Goal: Communication & Community: Answer question/provide support

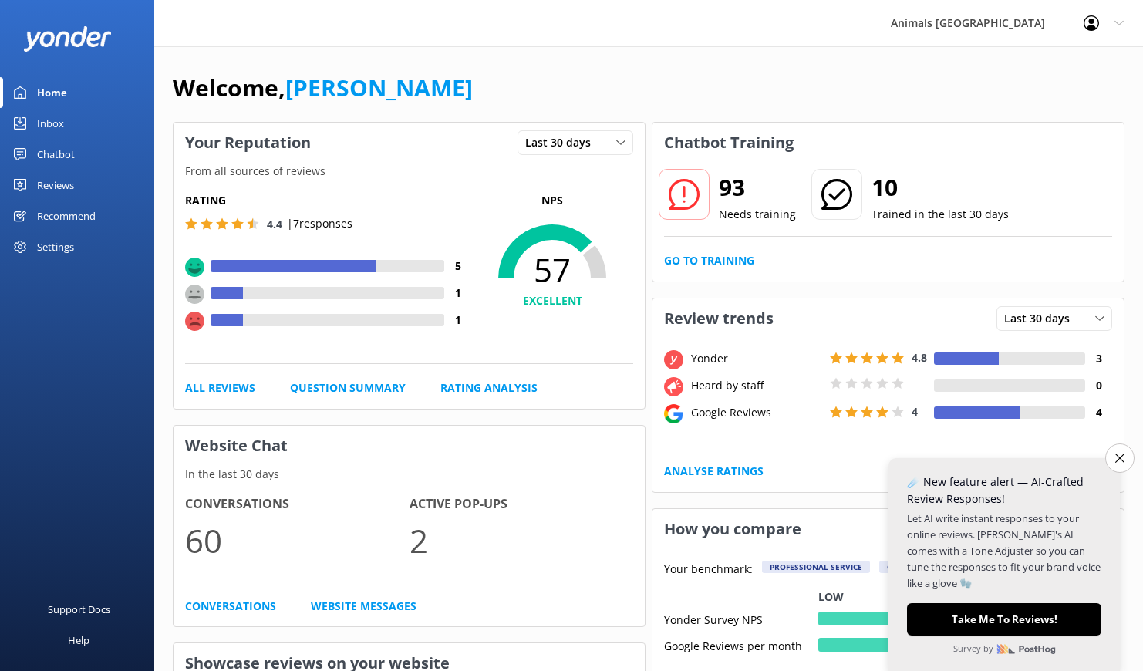
click at [189, 390] on link "All Reviews" at bounding box center [220, 388] width 70 height 17
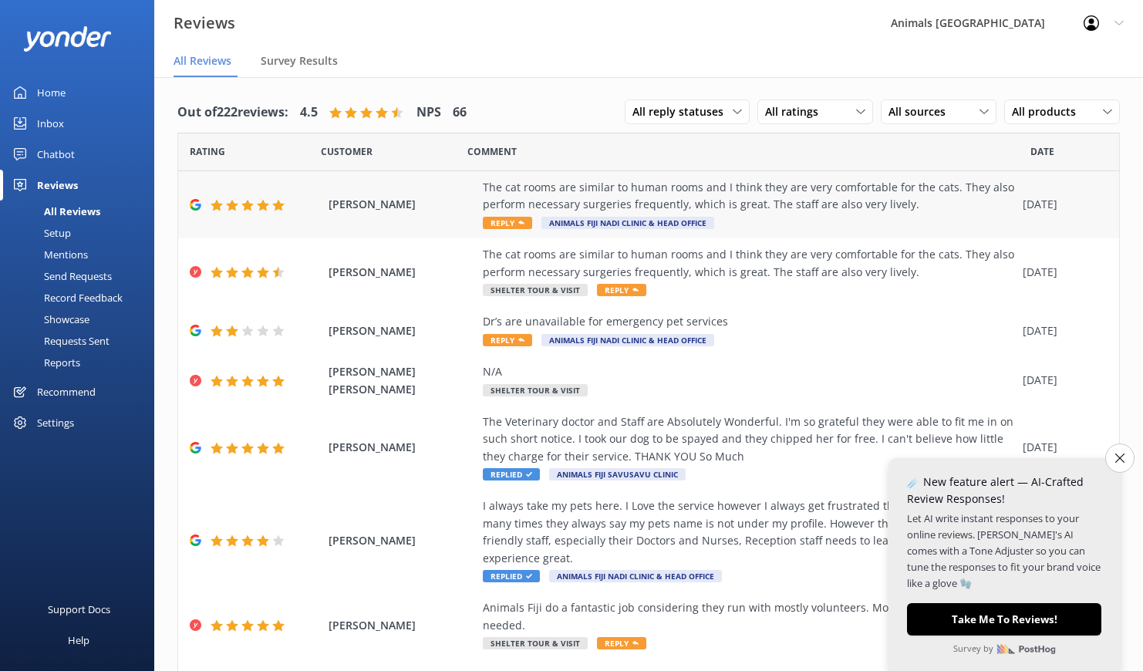
click at [609, 204] on div "The cat rooms are similar to human rooms and I think they are very comfortable …" at bounding box center [749, 196] width 532 height 35
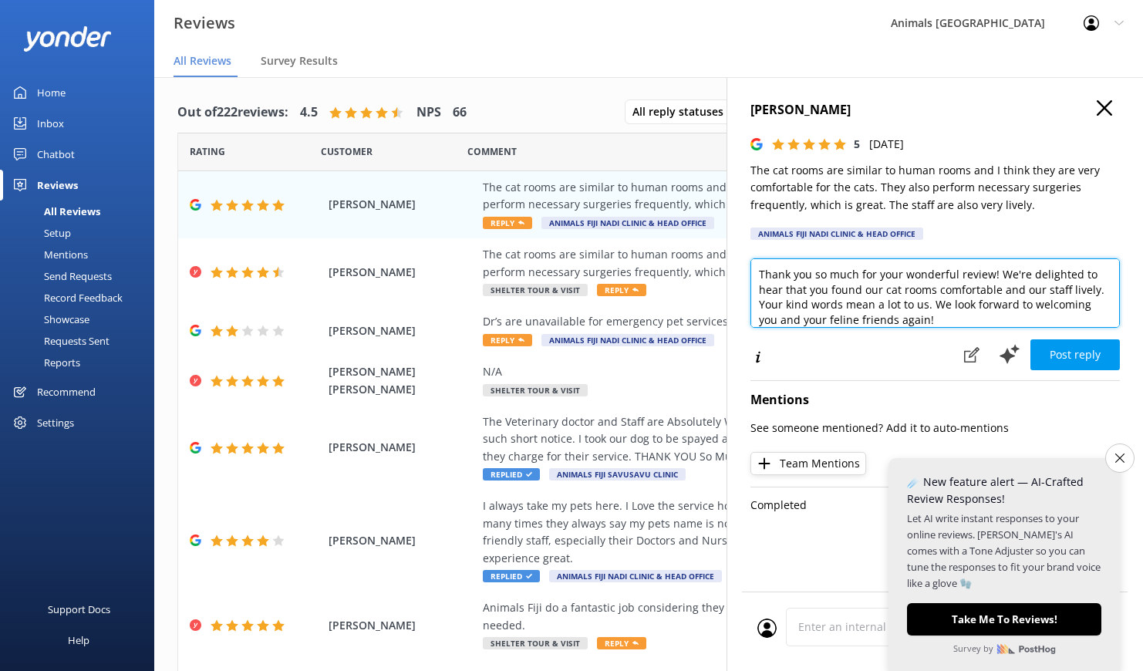
click at [928, 287] on textarea "Thank you so much for your wonderful review! We're delighted to hear that you f…" at bounding box center [935, 292] width 369 height 69
click at [912, 278] on textarea "Thank you so much for your wonderful review! We're delighted to hear that you f…" at bounding box center [935, 292] width 369 height 69
click at [946, 318] on textarea "Thank you so much for your review! We're delighted to hear that you found our c…" at bounding box center [935, 292] width 369 height 69
drag, startPoint x: 952, startPoint y: 321, endPoint x: 880, endPoint y: 306, distance: 73.2
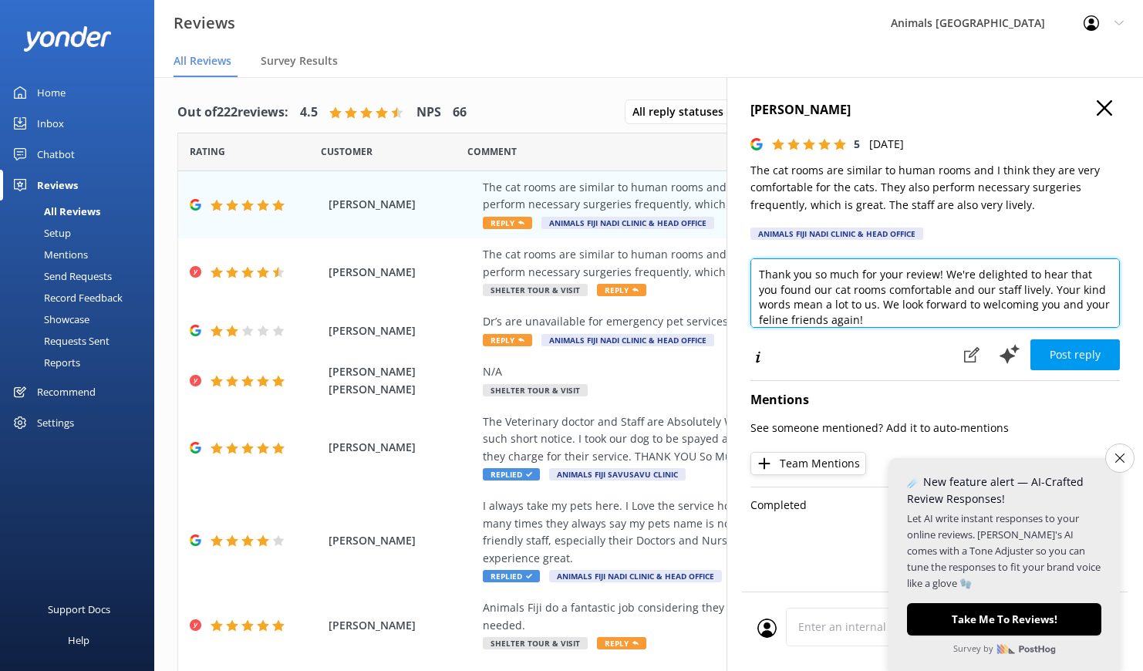
click at [880, 306] on textarea "Thank you so much for your review! We're delighted to hear that you found our c…" at bounding box center [935, 292] width 369 height 69
click at [907, 316] on textarea "Thank you so much for your review! We're delighted to hear that you found our c…" at bounding box center [935, 292] width 369 height 69
click at [857, 319] on textarea "Thank you so much for your review! We're delighted to hear that you found our c…" at bounding box center [935, 292] width 369 height 69
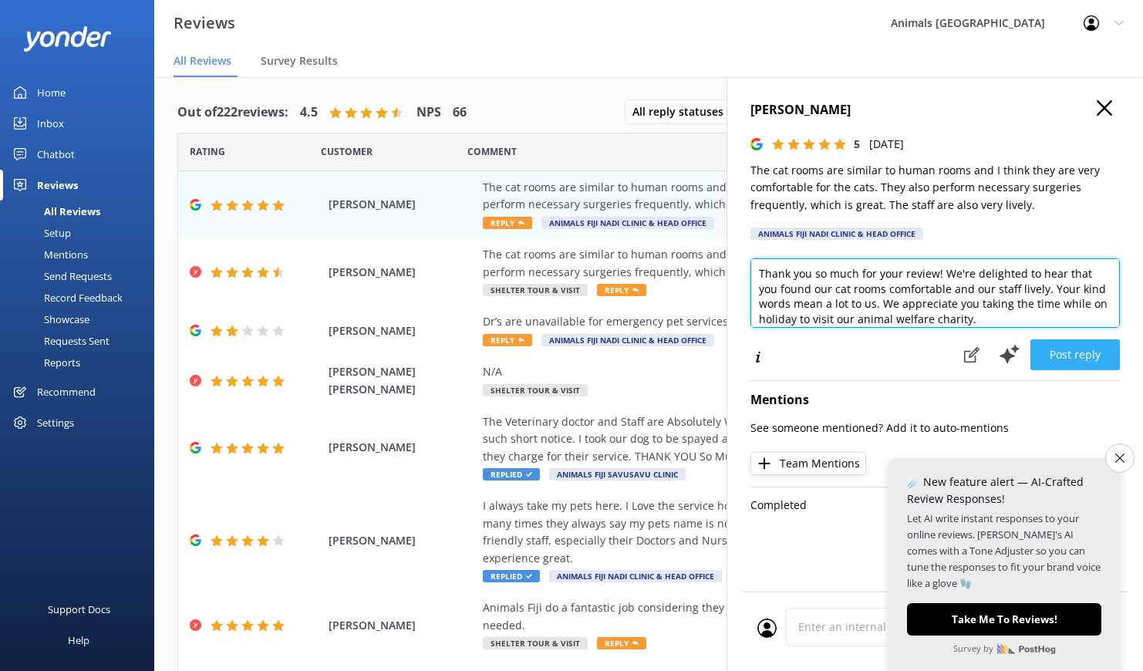
type textarea "Thank you so much for your review! We're delighted to hear that you found our c…"
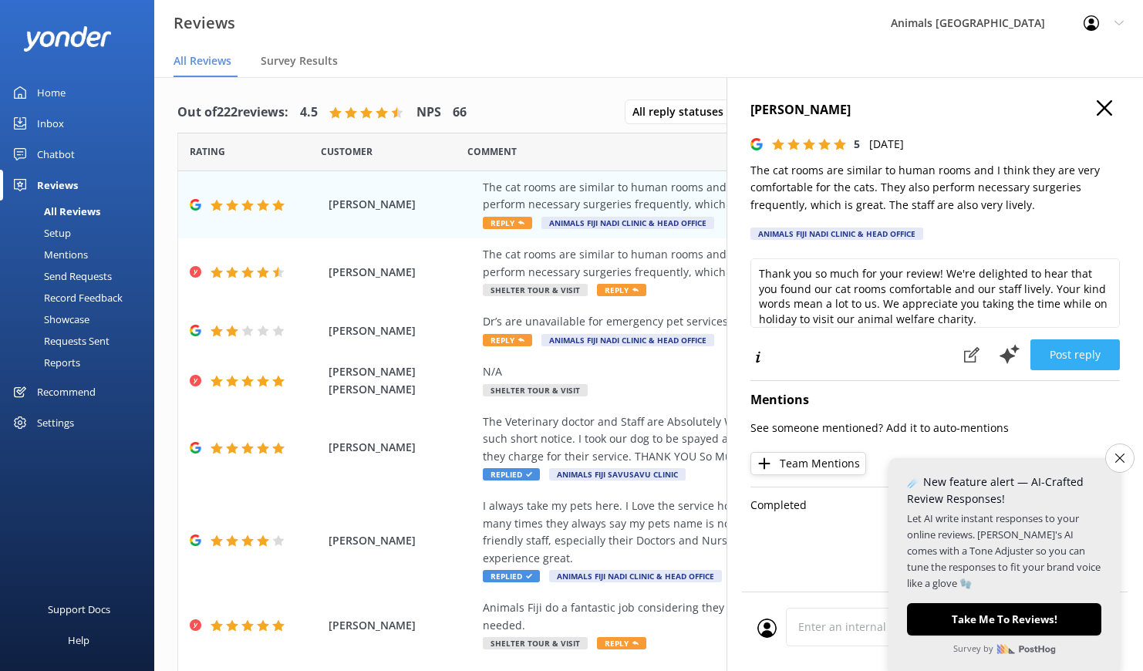
click at [1078, 361] on button "Post reply" at bounding box center [1075, 354] width 89 height 31
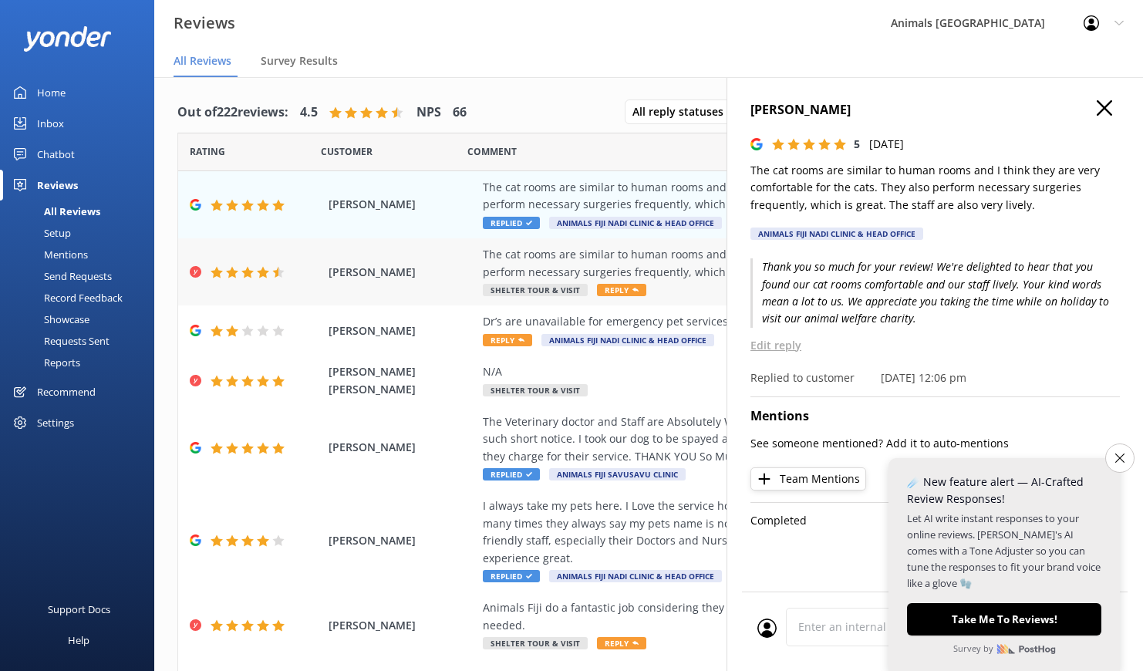
click at [461, 273] on span "[PERSON_NAME]" at bounding box center [402, 272] width 147 height 17
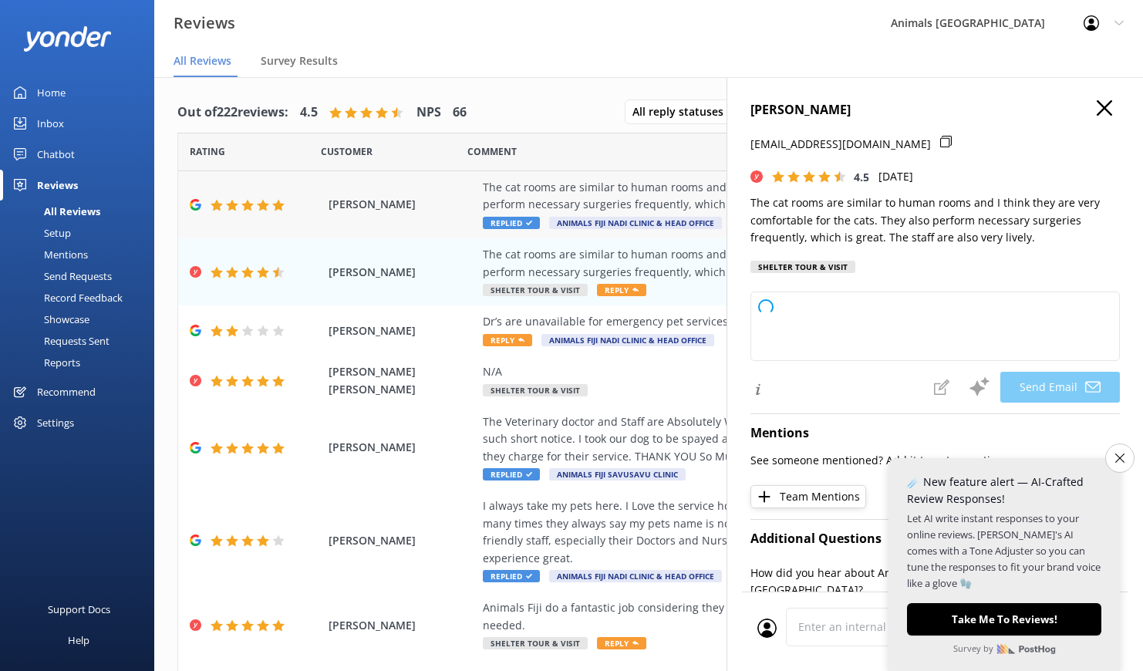
click at [568, 201] on div "The cat rooms are similar to human rooms and I think they are very comfortable …" at bounding box center [749, 196] width 532 height 35
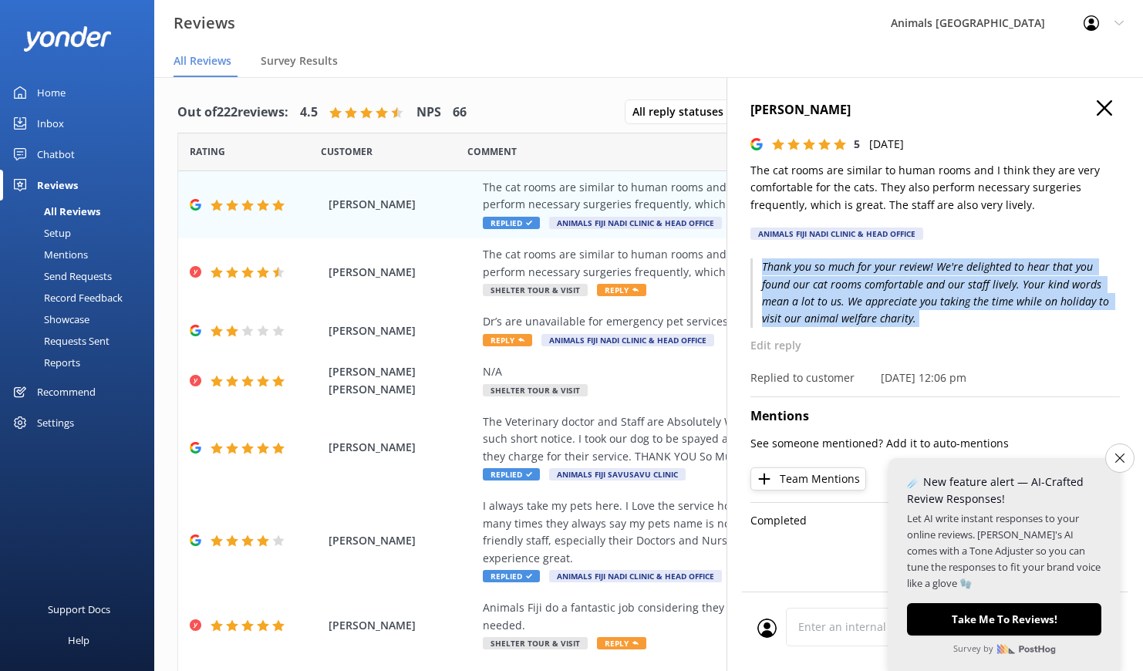
drag, startPoint x: 761, startPoint y: 268, endPoint x: 879, endPoint y: 335, distance: 135.4
click at [879, 335] on div "Thank you so much for your review! We're delighted to hear that you found our c…" at bounding box center [935, 322] width 369 height 128
copy p "Thank you so much for your review! We're delighted to hear that you found our c…"
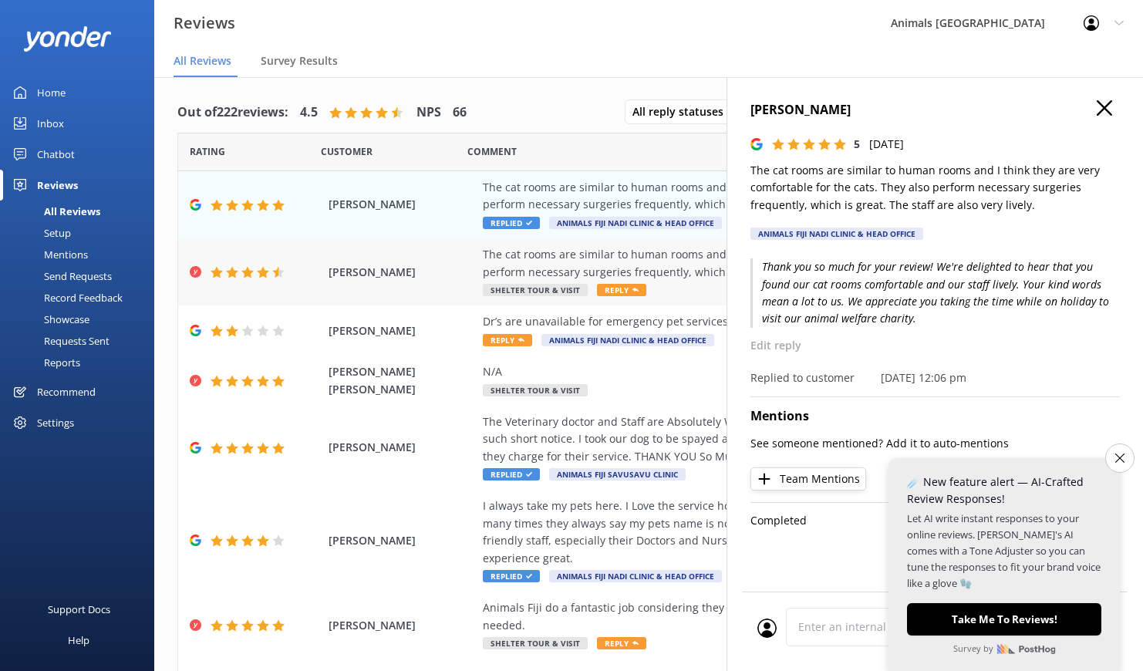
click at [603, 274] on div "The cat rooms are similar to human rooms and I think they are very comfortable …" at bounding box center [749, 263] width 532 height 35
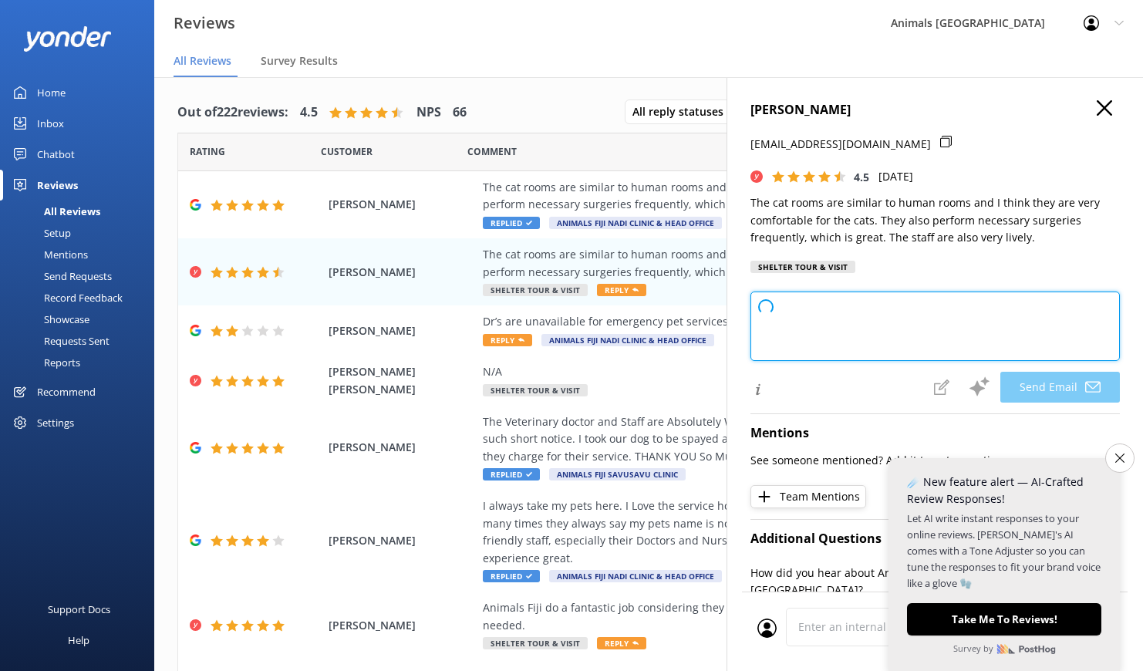
click at [846, 312] on textarea at bounding box center [935, 326] width 369 height 69
paste textarea
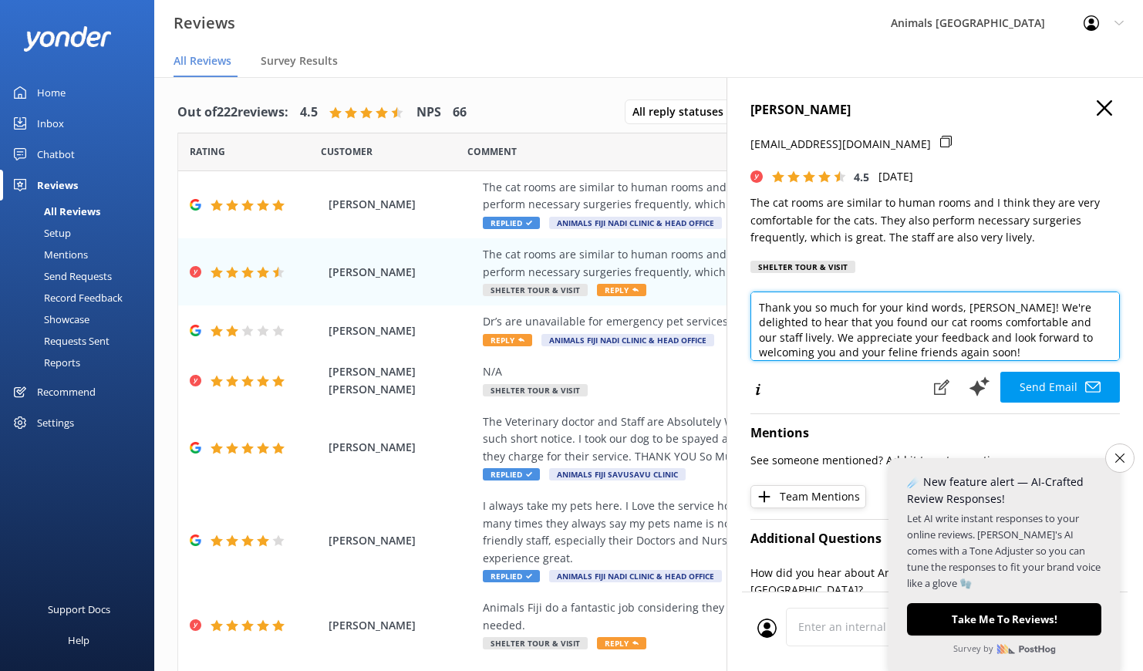
click at [846, 316] on textarea "Thank you so much for your kind words, [PERSON_NAME]! We're delighted to hear t…" at bounding box center [935, 326] width 369 height 69
paste textarea "review! We're delighted to hear that you found our cat rooms comfortable and ou…"
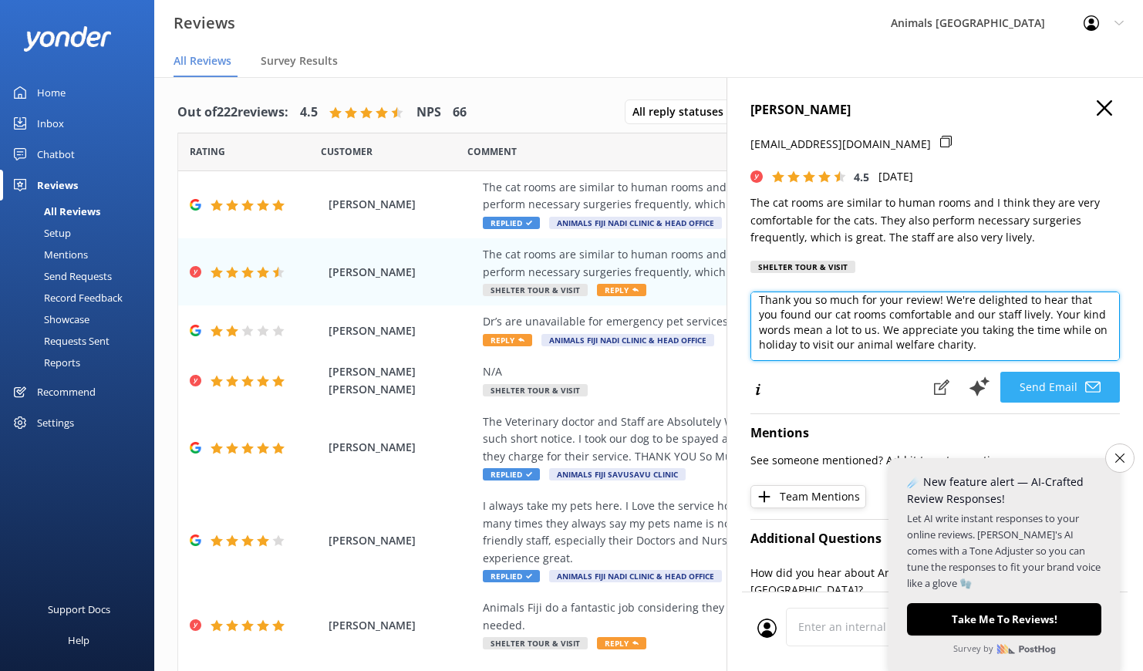
scroll to position [8, 0]
type textarea "Thank you so much for your review! We're delighted to hear that you found our c…"
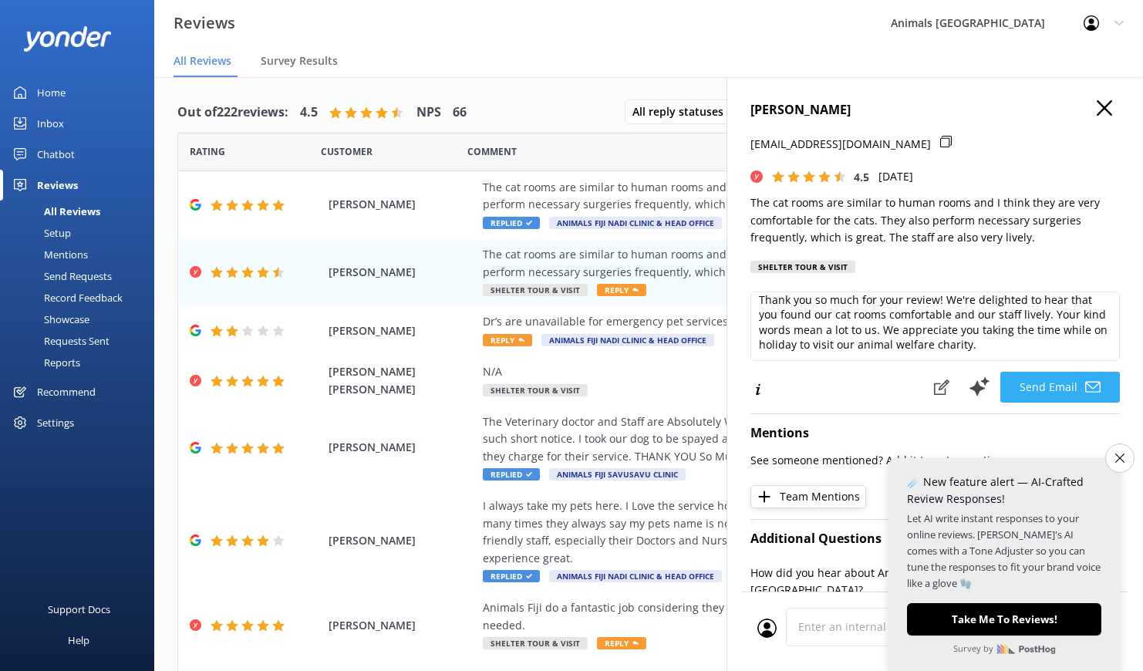
click at [1032, 381] on button "Send Email" at bounding box center [1060, 387] width 120 height 31
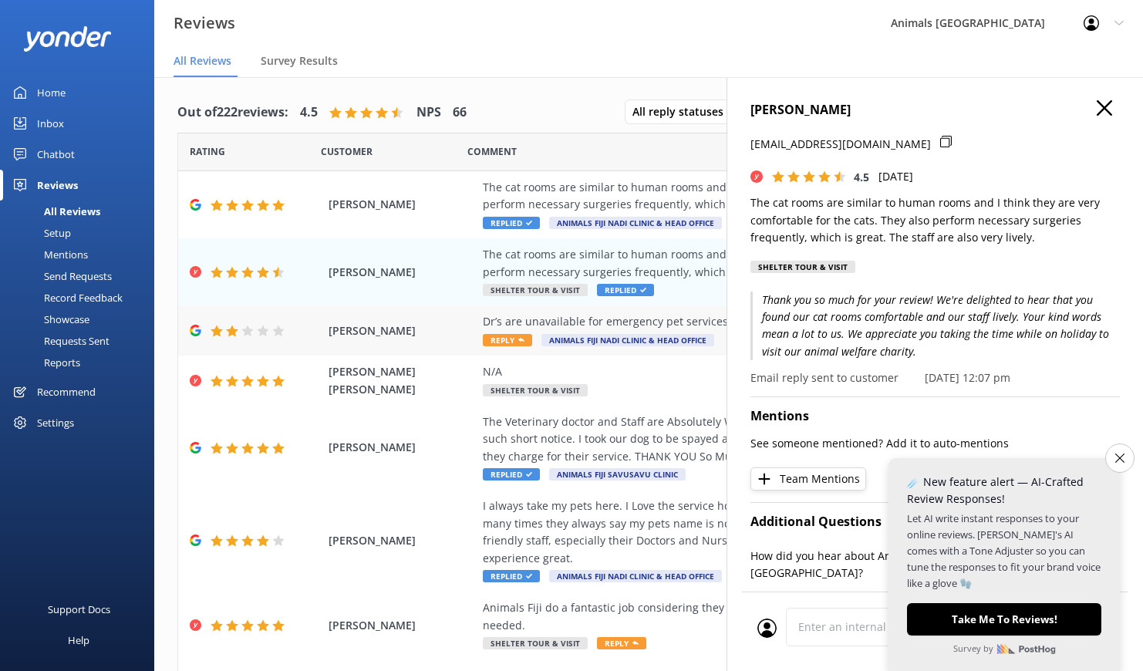
click at [626, 326] on div "Dr’s are unavailable for emergency pet services" at bounding box center [749, 321] width 532 height 17
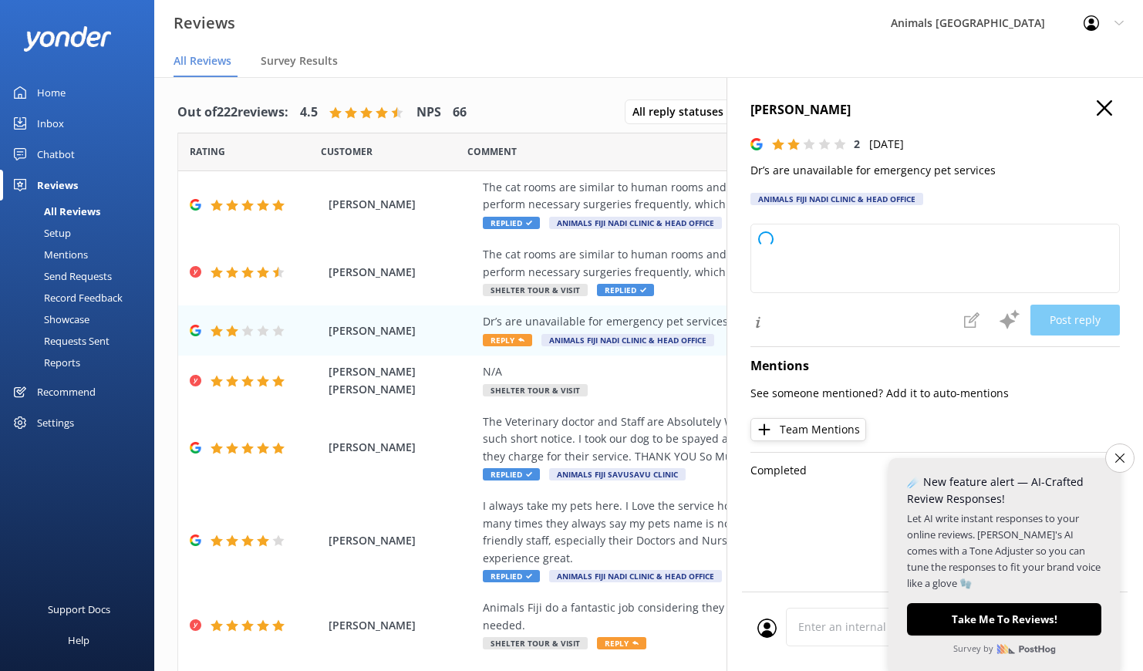
type textarea "Thank you for your feedback. We're sorry to hear about your experience and unde…"
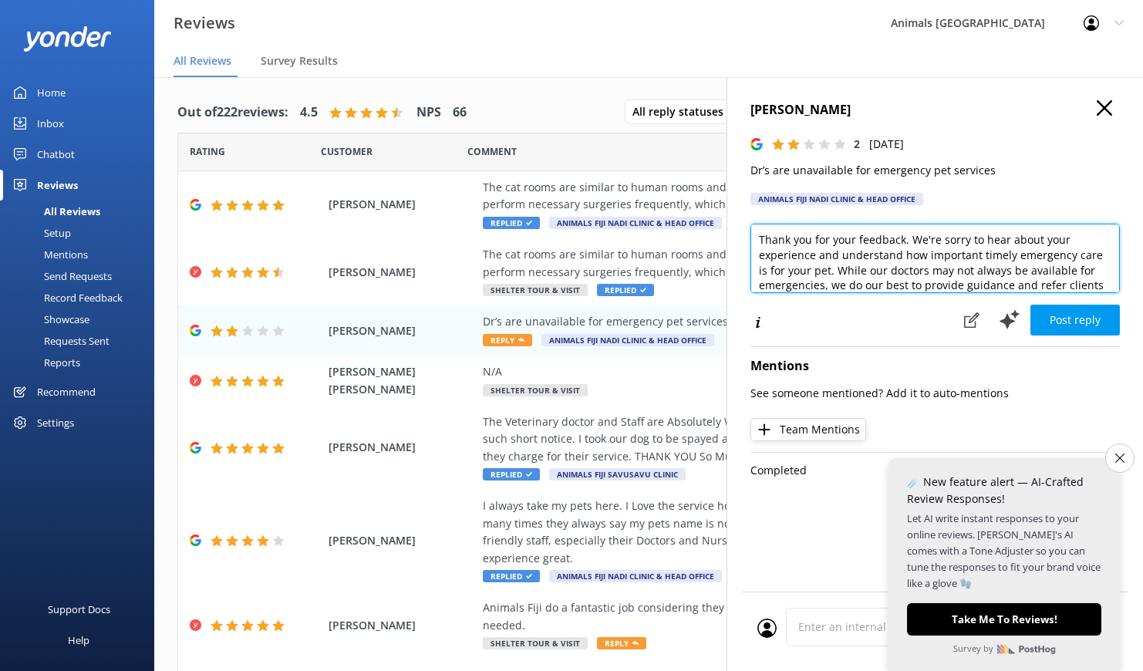
click at [912, 272] on textarea "Thank you for your feedback. We're sorry to hear about your experience and unde…" at bounding box center [935, 258] width 369 height 69
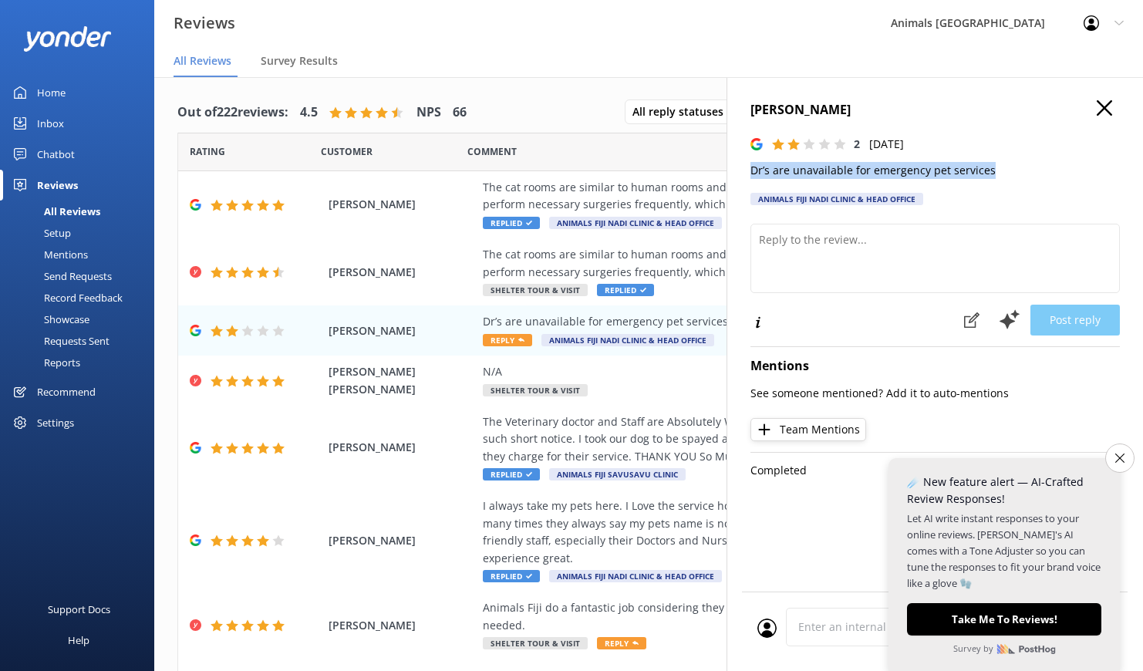
drag, startPoint x: 751, startPoint y: 170, endPoint x: 1019, endPoint y: 172, distance: 267.7
click at [1019, 172] on p "Dr’s are unavailable for emergency pet services" at bounding box center [935, 170] width 369 height 17
copy p "Dr’s are unavailable for emergency pet services"
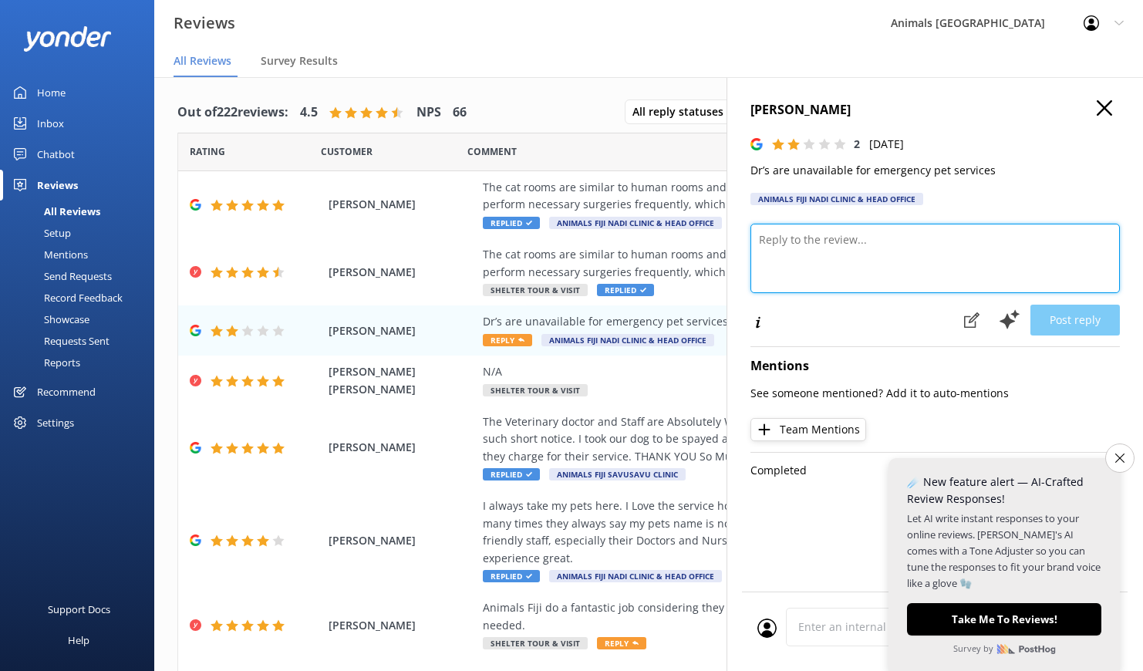
click at [864, 258] on textarea at bounding box center [935, 258] width 369 height 69
paste textarea "Bula, thank you for your feedback. We do offer after-hours phone support for em…"
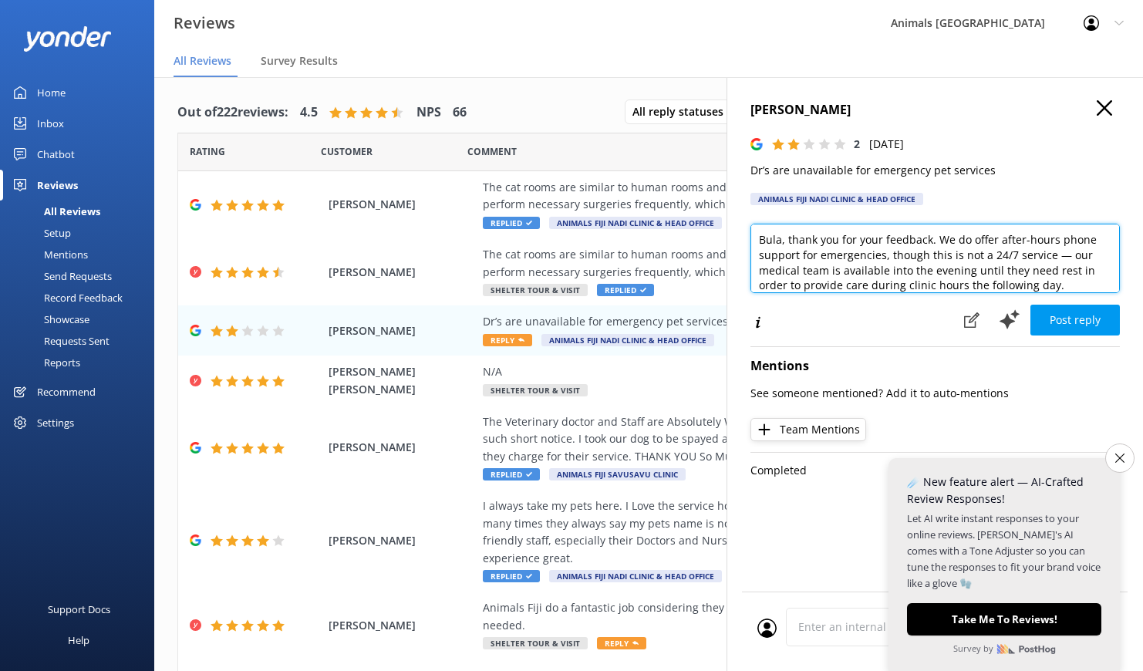
scroll to position [122, 0]
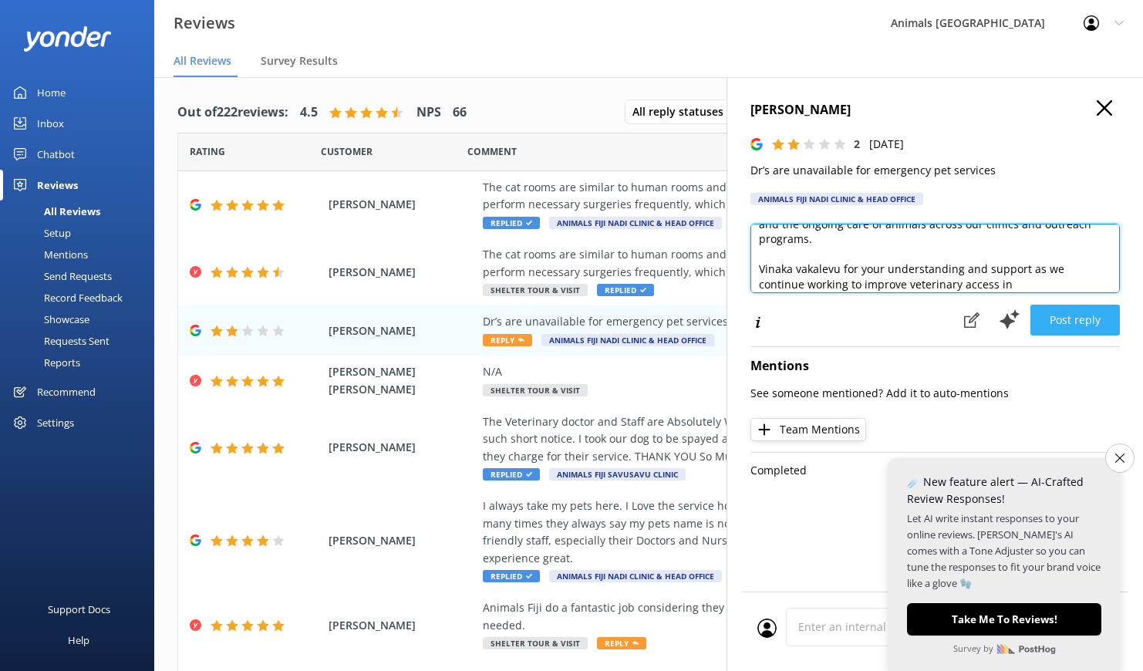
type textarea "Bula, thank you for your feedback. We do offer after-hours phone support for em…"
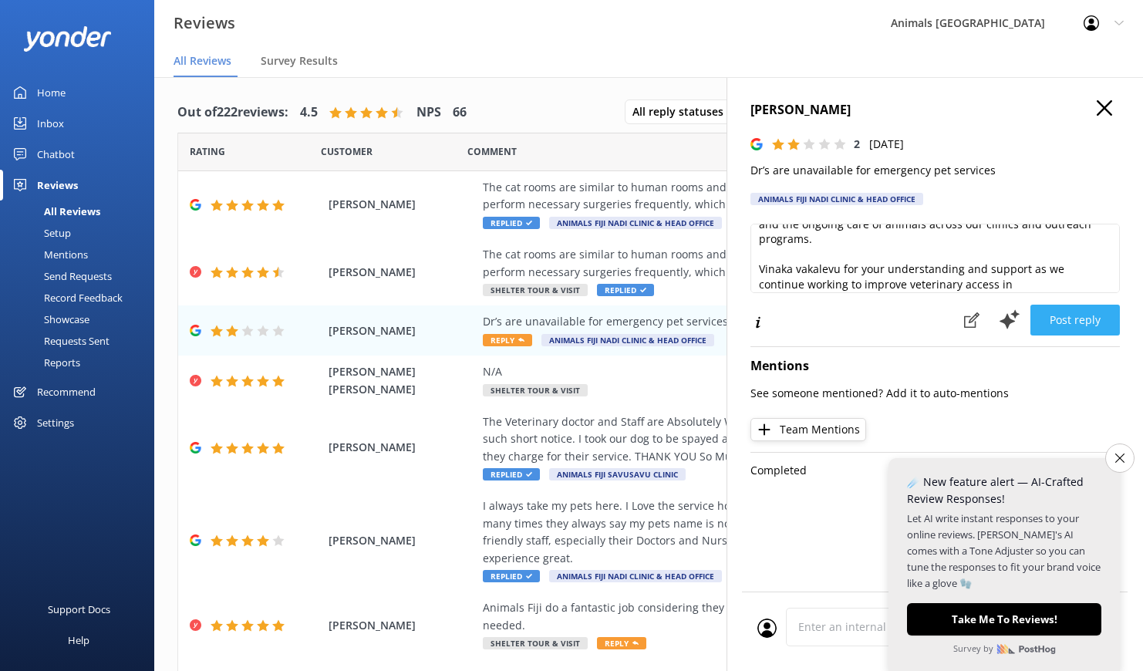
click at [1067, 312] on button "Post reply" at bounding box center [1075, 320] width 89 height 31
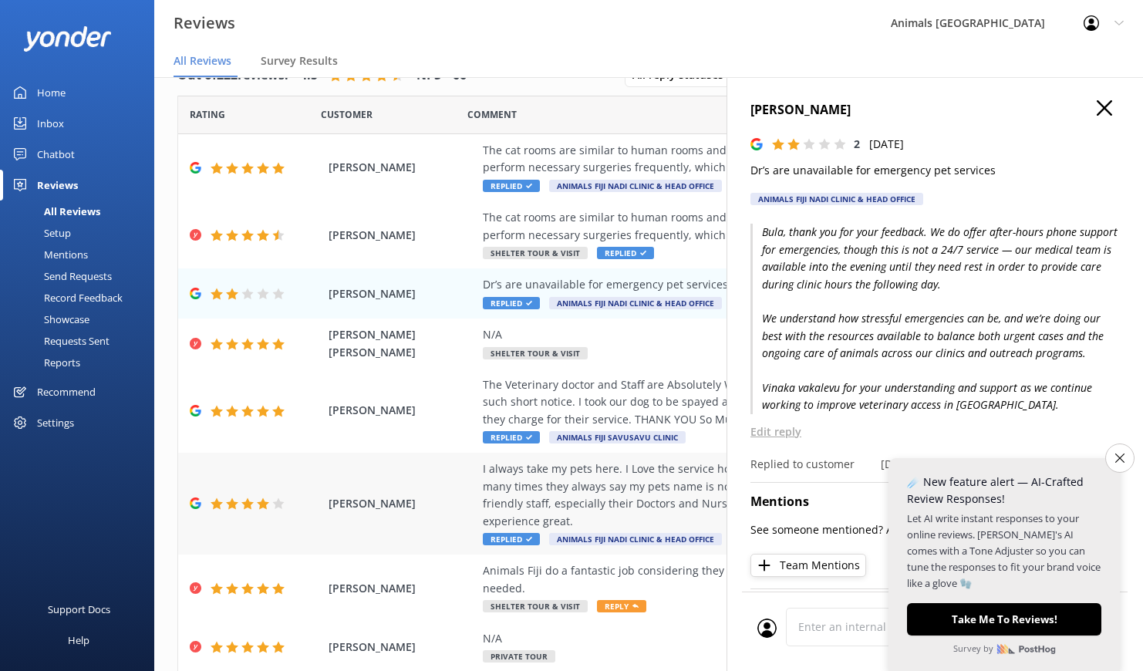
scroll to position [172, 0]
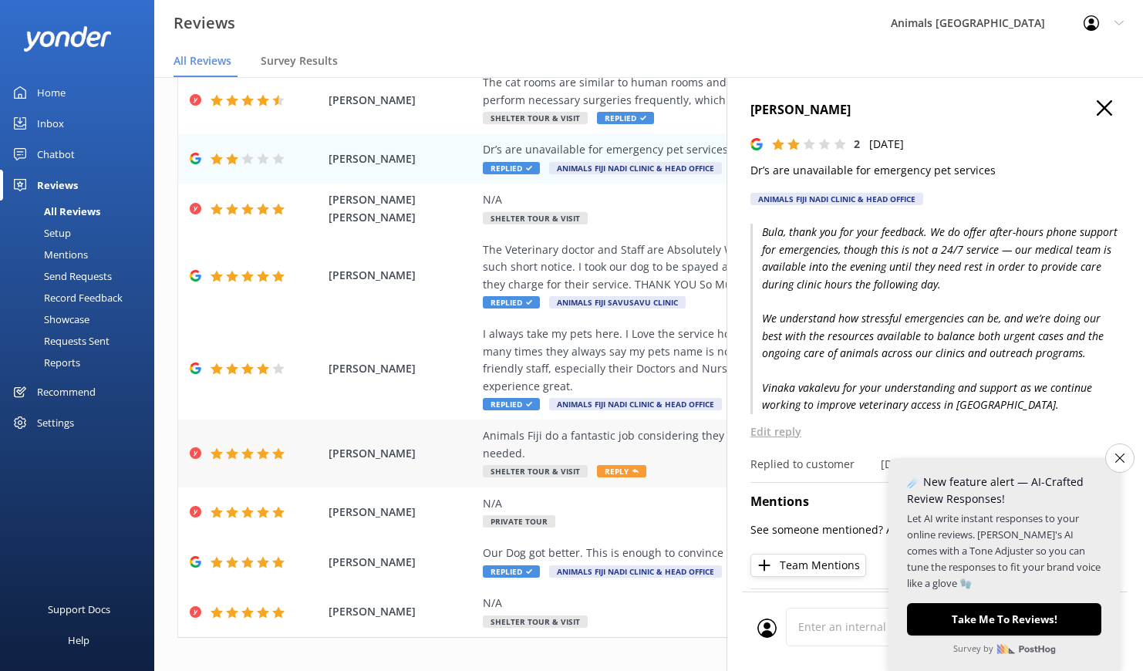
click at [660, 437] on div "Animals Fiji do a fantastic job considering they run with mostly volunteers. Mo…" at bounding box center [749, 444] width 532 height 35
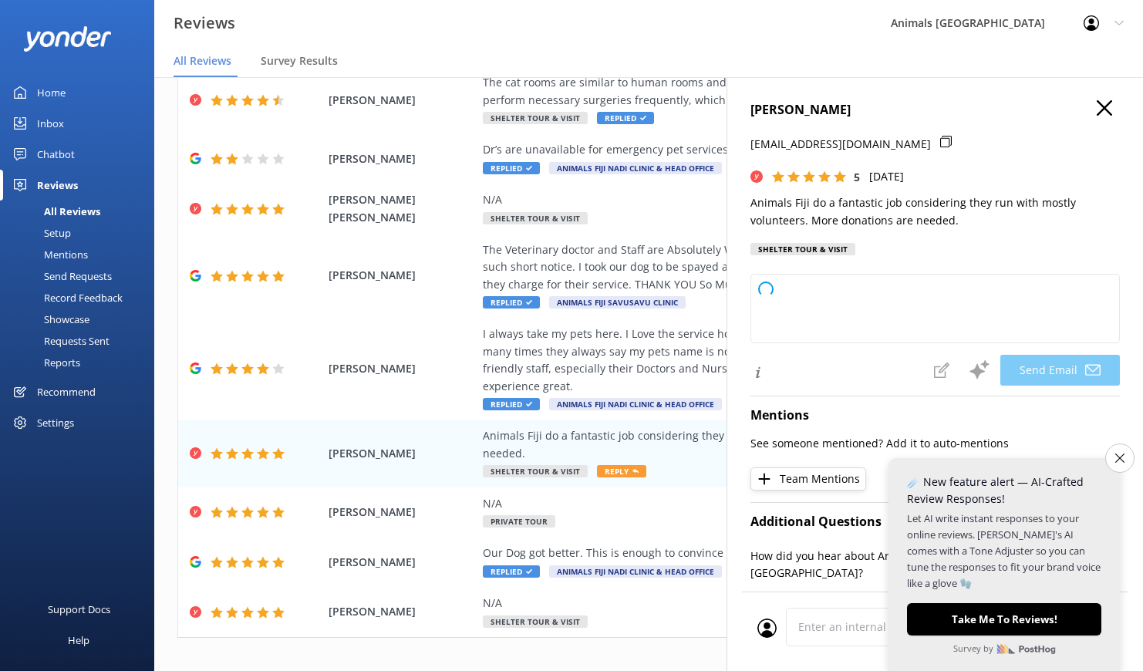
type textarea "Thank you so much for your kind words and support, [PERSON_NAME]! We truly appr…"
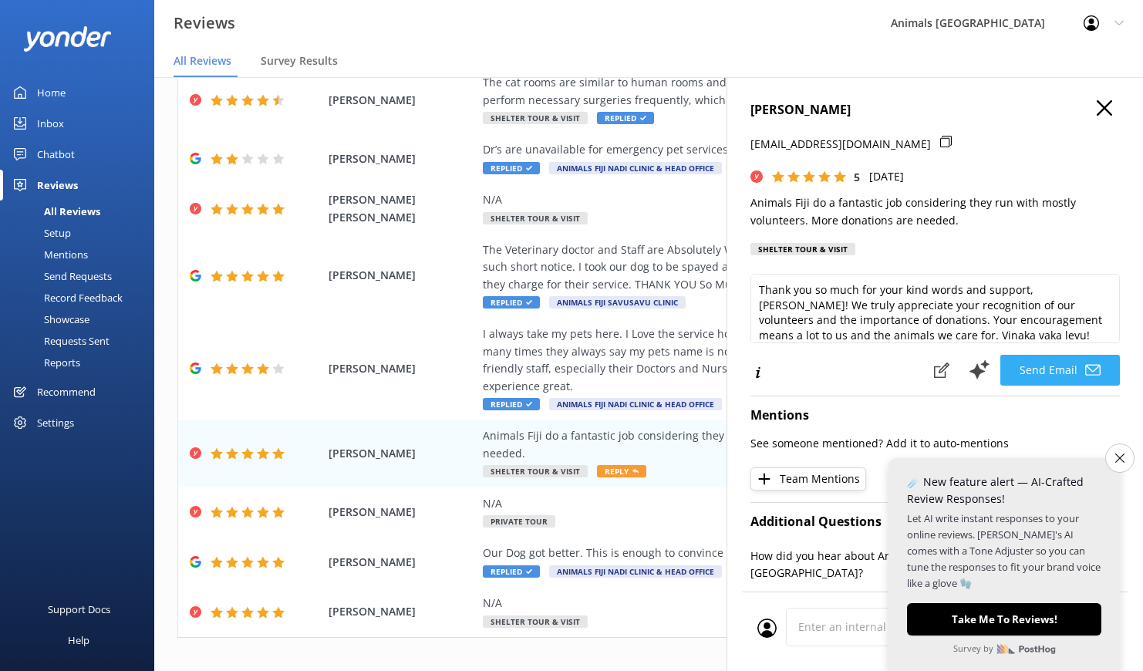
click at [1050, 363] on button "Send Email" at bounding box center [1060, 370] width 120 height 31
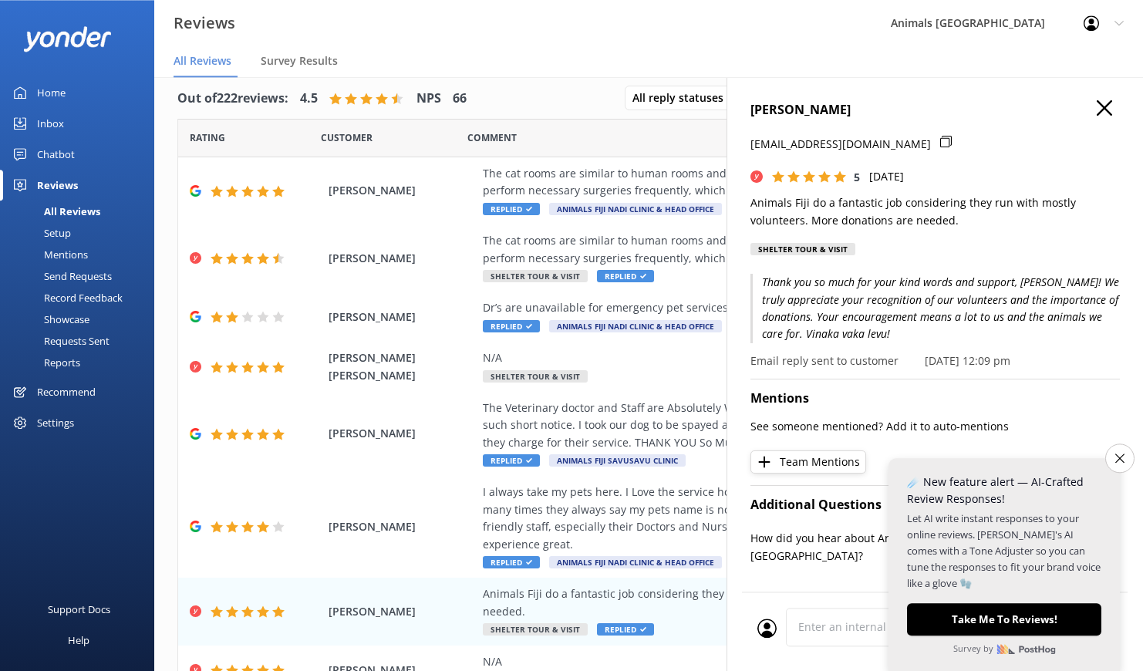
scroll to position [0, 0]
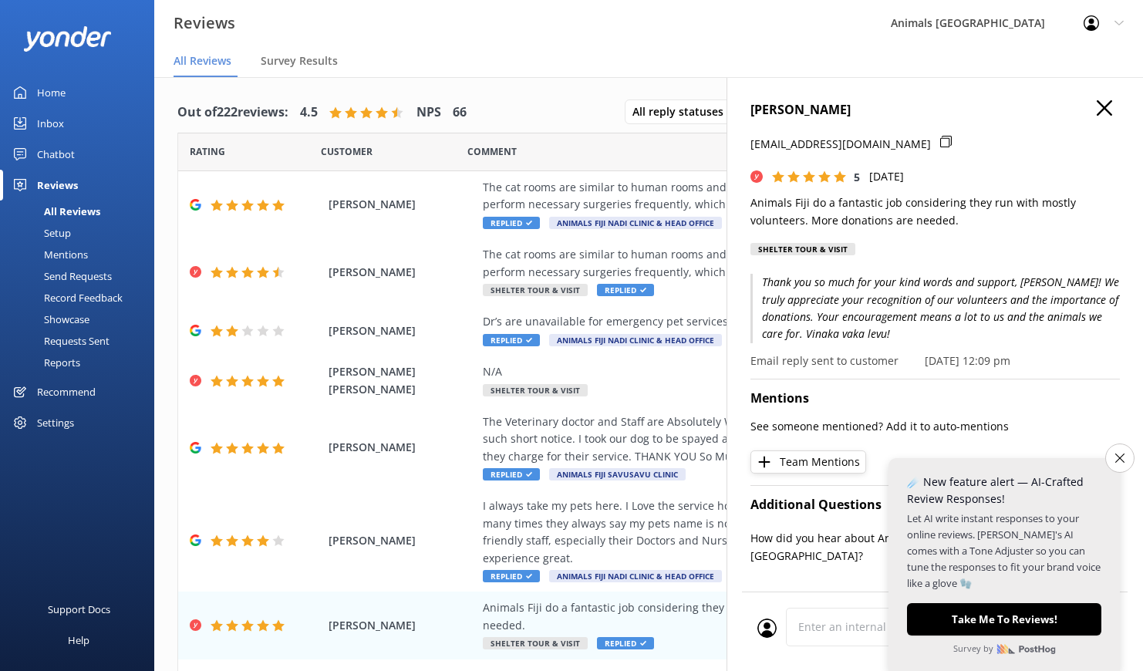
click at [1096, 99] on div "[PERSON_NAME] [EMAIL_ADDRESS][DOMAIN_NAME] 5 [DATE] Animals Fiji do a fantastic…" at bounding box center [935, 412] width 417 height 671
click at [1097, 102] on icon "button" at bounding box center [1104, 107] width 15 height 15
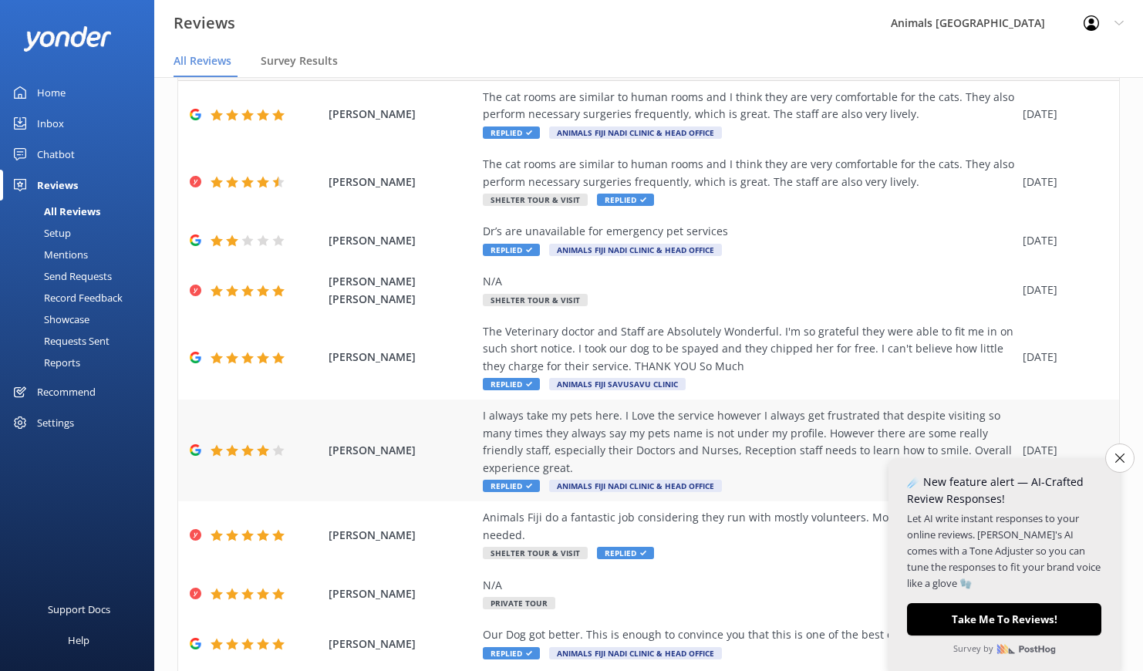
scroll to position [160, 0]
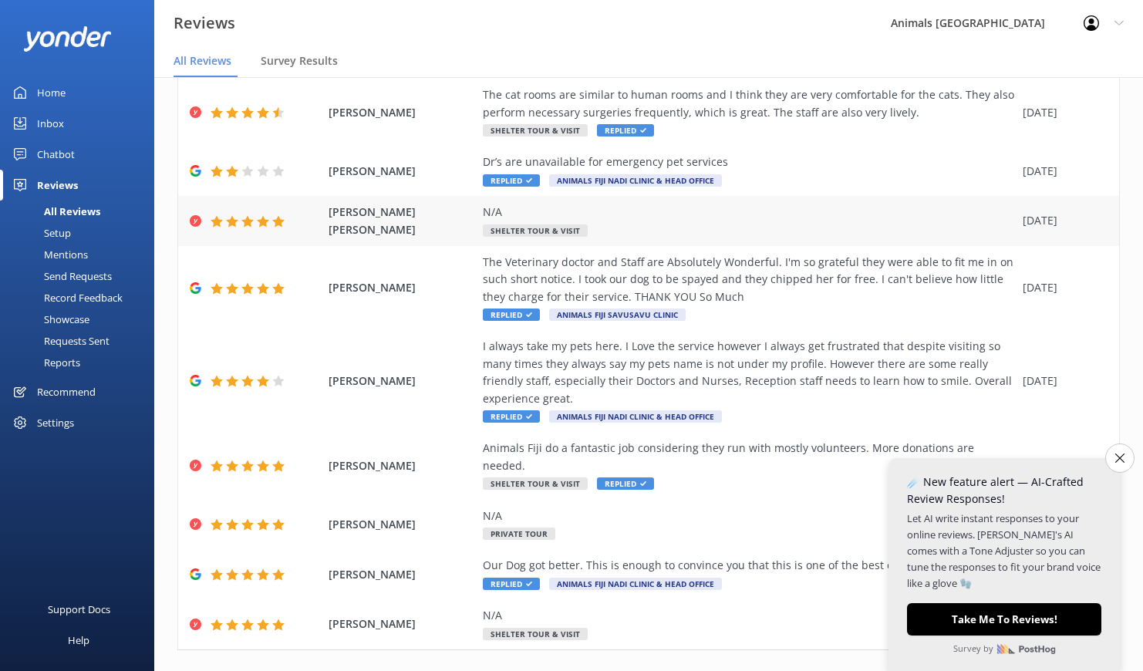
click at [662, 216] on div "N/A" at bounding box center [749, 212] width 532 height 17
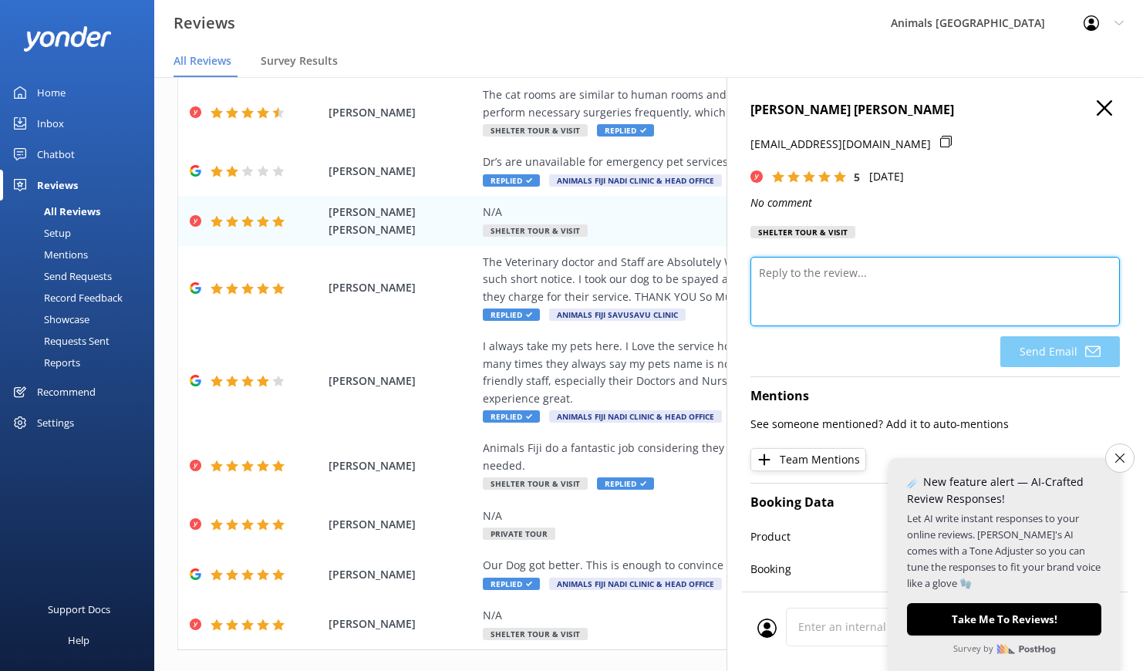
click at [854, 289] on textarea at bounding box center [935, 291] width 369 height 69
type textarea "Thank you for the review, [PERSON_NAME]!"
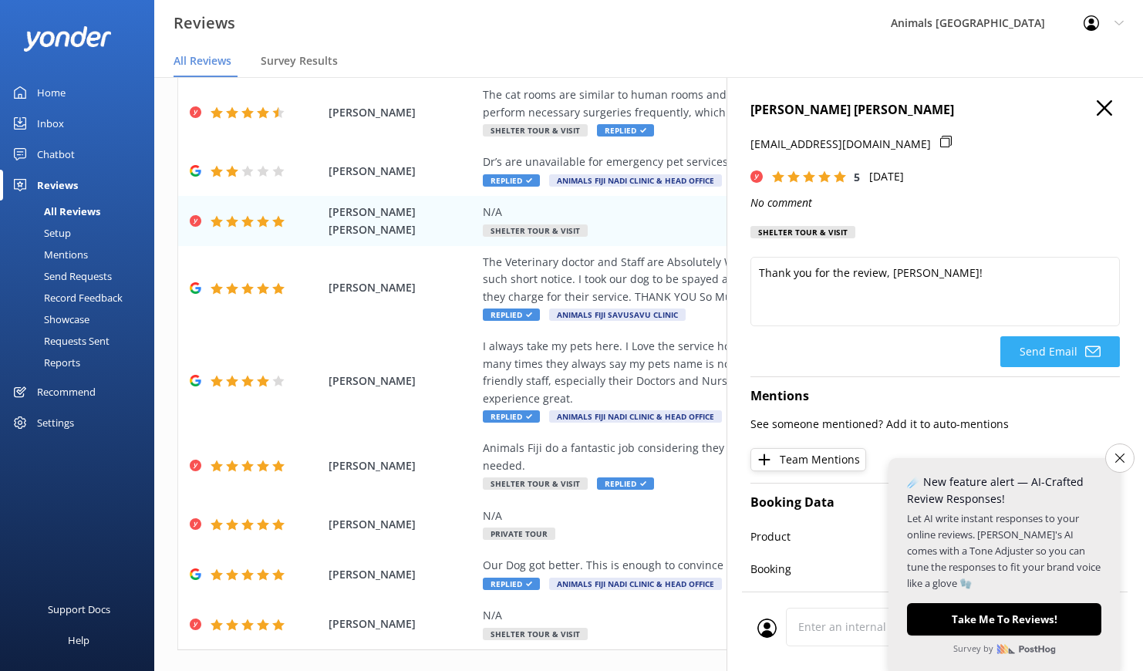
click at [1043, 343] on button "Send Email" at bounding box center [1060, 351] width 120 height 31
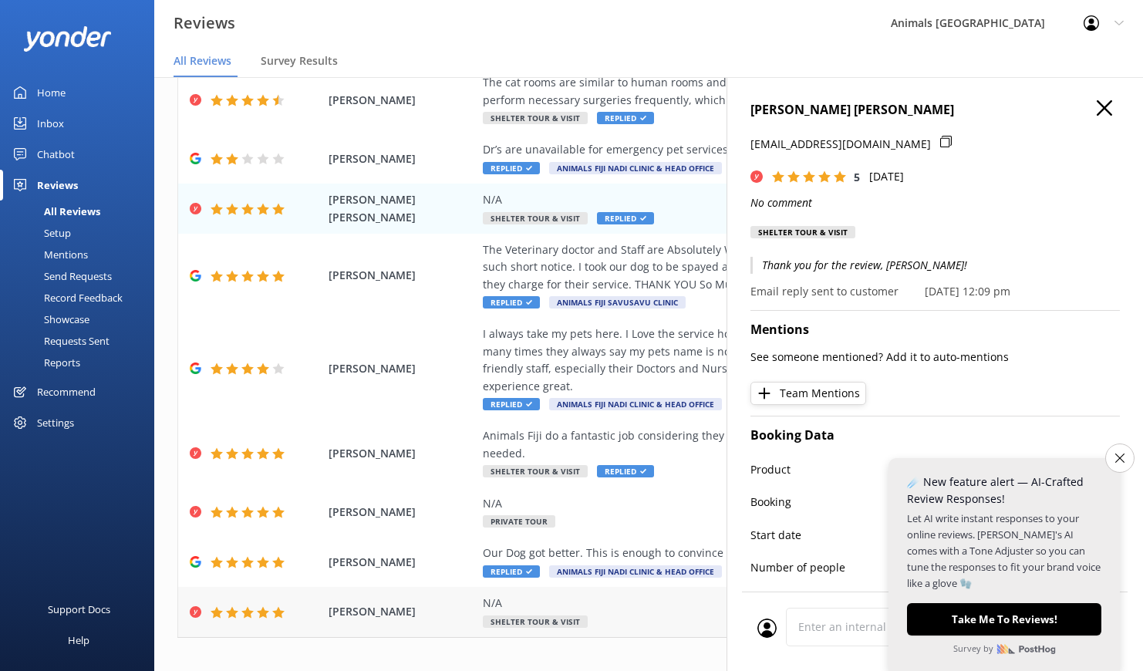
scroll to position [0, 0]
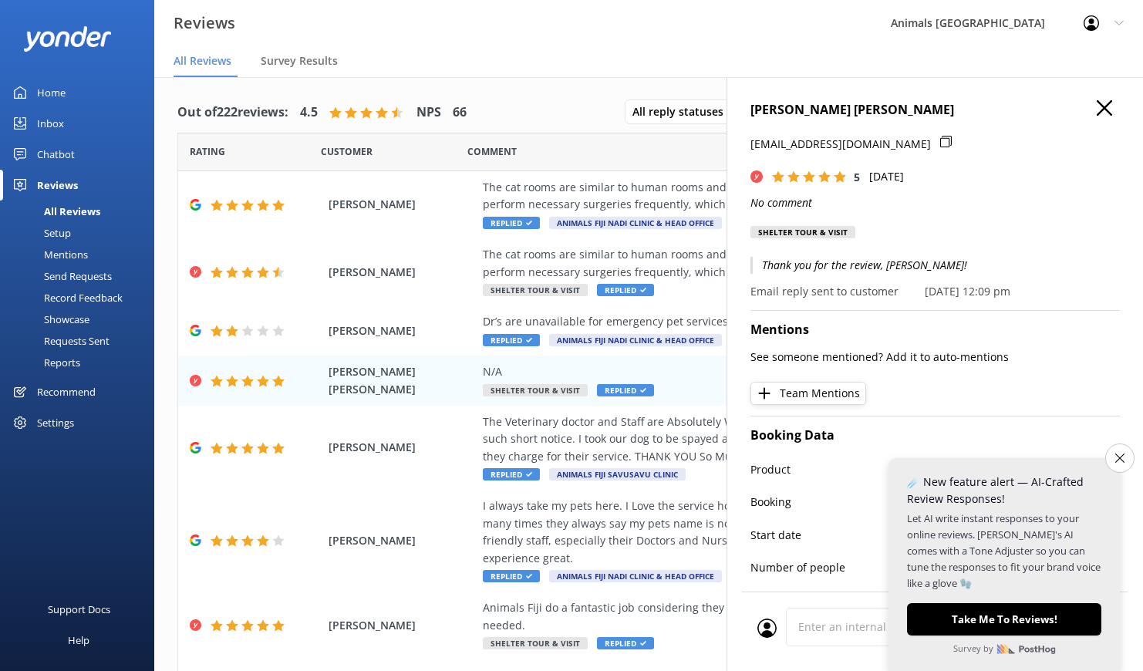
click at [1101, 109] on h4 "[PERSON_NAME] [PERSON_NAME]" at bounding box center [935, 110] width 369 height 20
click at [1100, 106] on icon "button" at bounding box center [1104, 107] width 15 height 15
